Goal: Information Seeking & Learning: Learn about a topic

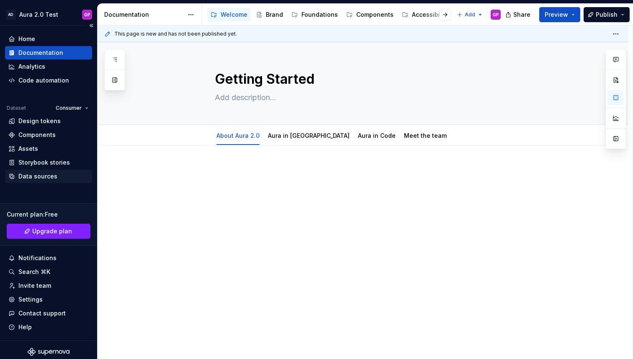
click at [37, 179] on div "Data sources" at bounding box center [37, 176] width 39 height 8
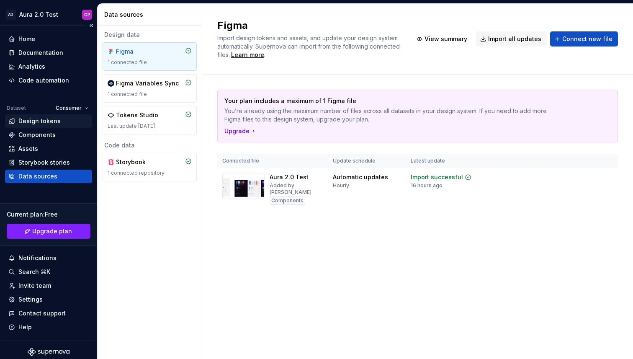
click at [47, 118] on div "Design tokens" at bounding box center [39, 121] width 42 height 8
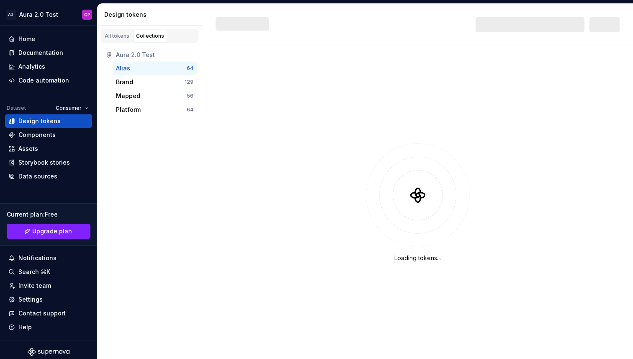
click at [76, 105] on html "AD Aura 2.0 Test GP Home Documentation Analytics Code automation Dataset Consum…" at bounding box center [316, 179] width 633 height 359
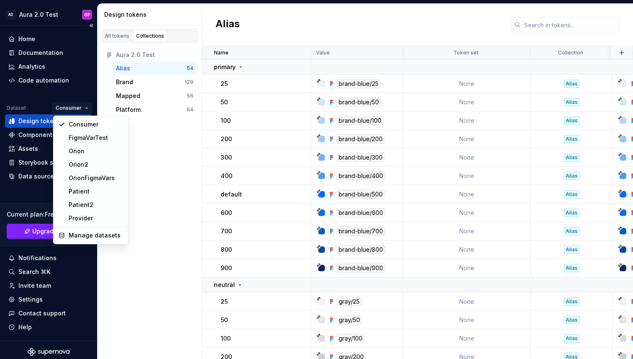
click at [27, 106] on html "AD Aura 2.0 Test GP Home Documentation Analytics Code automation Dataset Consum…" at bounding box center [316, 179] width 633 height 359
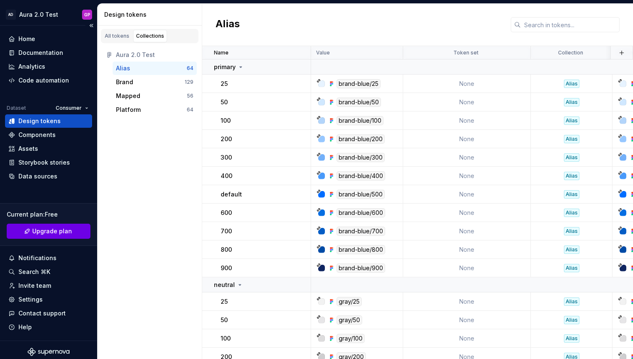
scroll to position [4, 0]
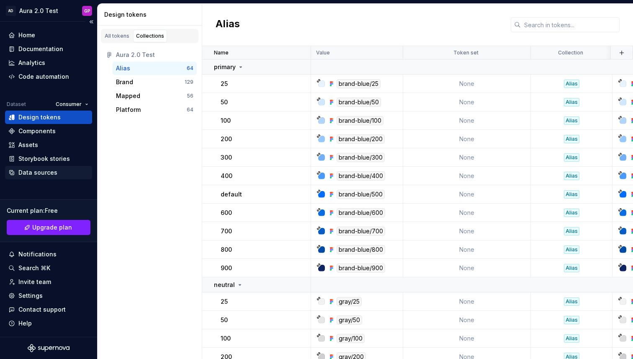
click at [27, 175] on div "Data sources" at bounding box center [37, 172] width 39 height 8
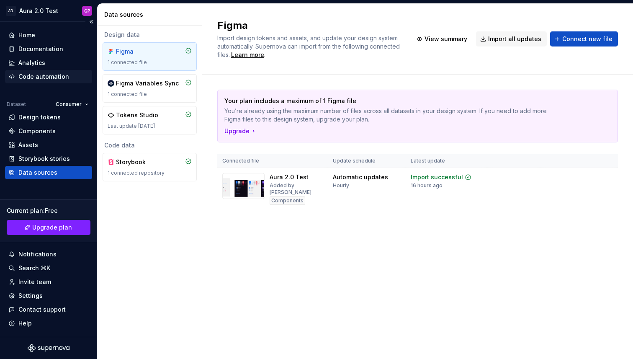
click at [54, 78] on div "Code automation" at bounding box center [43, 76] width 51 height 8
